Goal: Download file/media

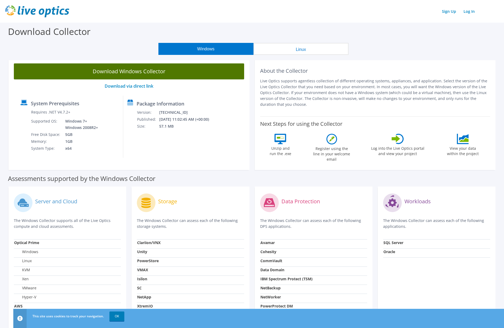
drag, startPoint x: 369, startPoint y: 52, endPoint x: 242, endPoint y: 72, distance: 128.5
click at [369, 52] on div "Windows Linux" at bounding box center [253, 49] width 496 height 12
click at [137, 68] on link "Download Windows Collector" at bounding box center [129, 71] width 230 height 16
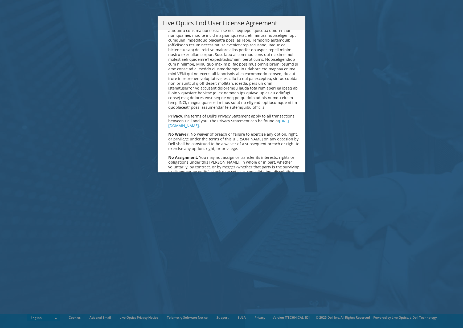
scroll to position [2014, 0]
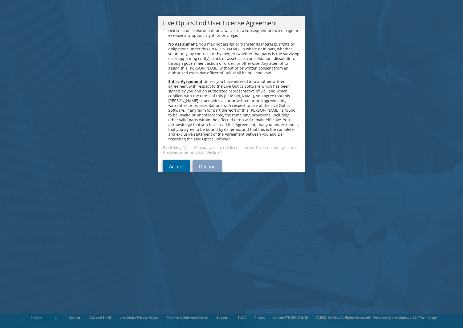
click at [179, 160] on link "Accept" at bounding box center [176, 166] width 27 height 13
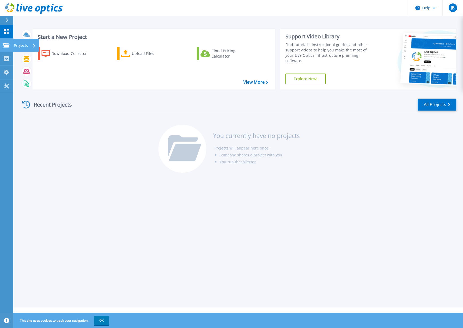
click at [4, 40] on link "Projects Projects" at bounding box center [6, 46] width 13 height 14
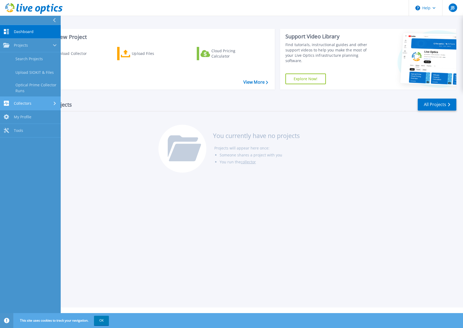
click at [34, 104] on div "Collectors" at bounding box center [30, 103] width 54 height 5
click at [309, 125] on div "You currently have no projects Projects will appear here once: Someone shares a…" at bounding box center [238, 151] width 160 height 53
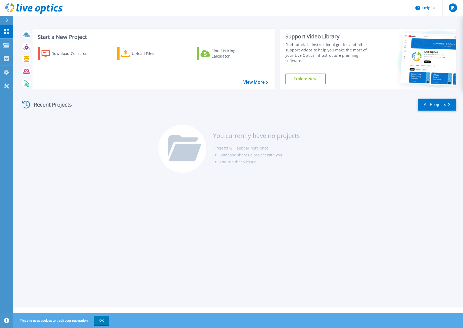
click at [239, 111] on div "Recent Projects All Projects" at bounding box center [239, 104] width 436 height 13
click at [68, 54] on div "Download Collector" at bounding box center [72, 53] width 43 height 11
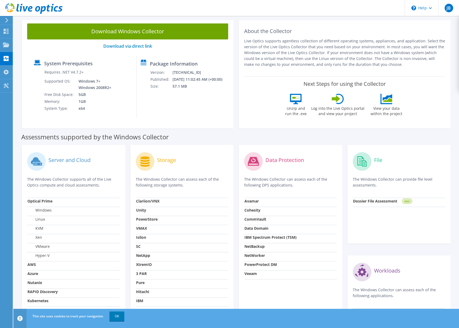
scroll to position [7, 0]
